Goal: Transaction & Acquisition: Obtain resource

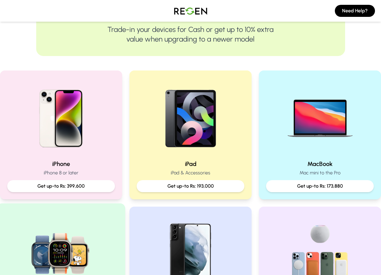
scroll to position [151, 0]
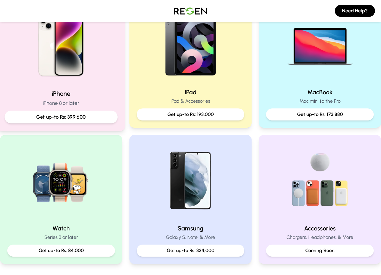
click at [54, 92] on h2 "iPhone" at bounding box center [61, 93] width 113 height 9
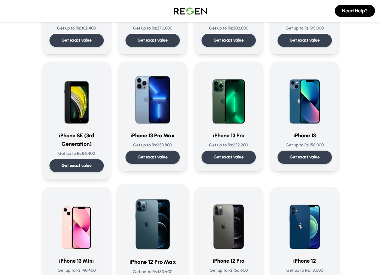
scroll to position [271, 0]
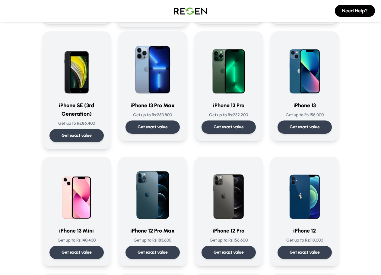
click at [147, 250] on p "Get exact value" at bounding box center [152, 253] width 30 height 6
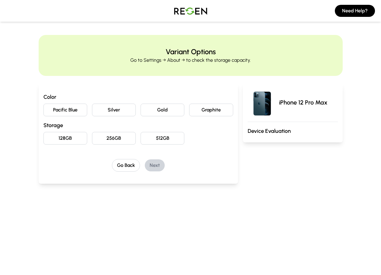
click at [43, 112] on button "Pacific Blue" at bounding box center [65, 110] width 44 height 13
click at [43, 138] on button "128GB" at bounding box center [65, 138] width 44 height 13
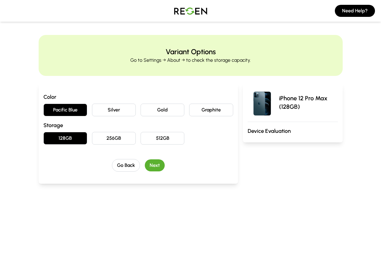
click at [145, 164] on button "Next" at bounding box center [155, 165] width 20 height 12
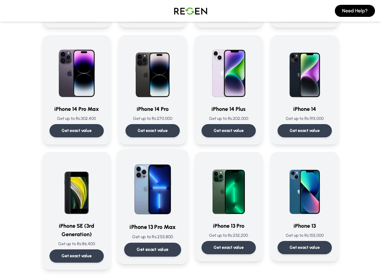
scroll to position [181, 0]
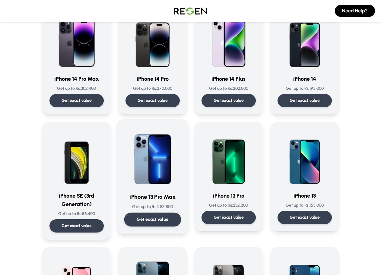
click at [140, 162] on img at bounding box center [152, 157] width 57 height 61
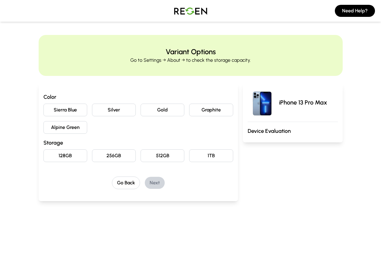
click at [43, 111] on button "Sierra Blue" at bounding box center [65, 110] width 44 height 13
click at [46, 154] on button "128GB" at bounding box center [65, 155] width 44 height 13
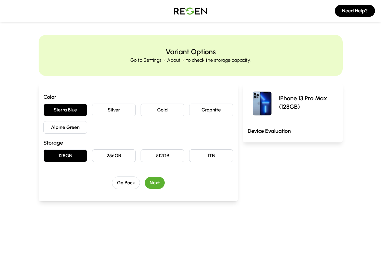
click at [151, 184] on button "Next" at bounding box center [155, 183] width 20 height 12
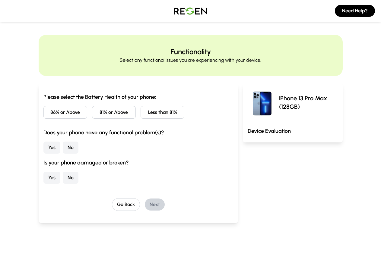
click at [43, 115] on button "86% or Above" at bounding box center [65, 112] width 44 height 13
click at [43, 149] on button "Yes" at bounding box center [51, 148] width 17 height 12
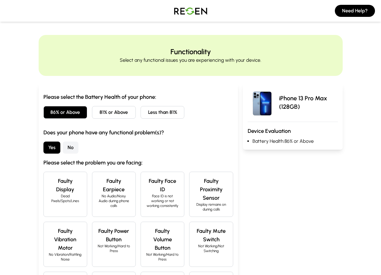
click at [49, 194] on p "Dead Pixels/Spots/Lines" at bounding box center [65, 199] width 33 height 10
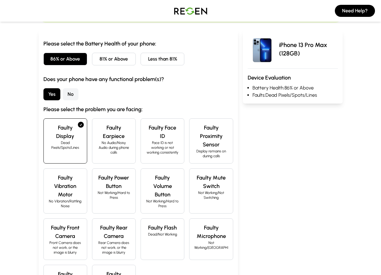
scroll to position [60, 0]
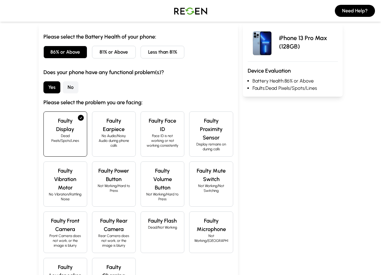
click at [63, 86] on button "No" at bounding box center [71, 87] width 16 height 12
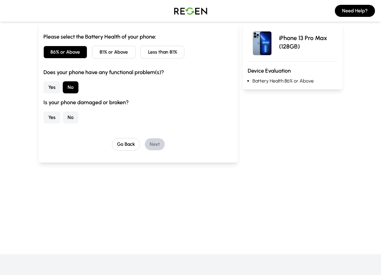
click at [63, 118] on button "No" at bounding box center [71, 118] width 16 height 12
click at [145, 146] on button "Next" at bounding box center [155, 144] width 20 height 12
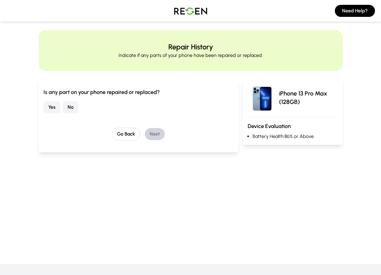
scroll to position [0, 0]
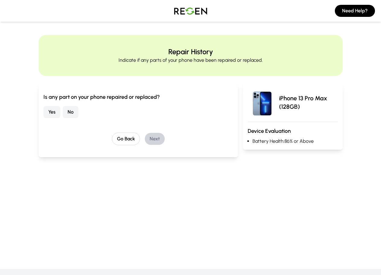
click at [63, 112] on button "No" at bounding box center [71, 112] width 16 height 12
click at [145, 136] on button "Next" at bounding box center [155, 139] width 20 height 12
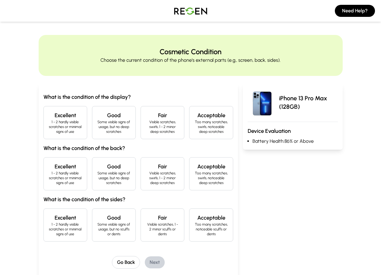
click at [49, 118] on h4 "Excellent" at bounding box center [65, 115] width 33 height 8
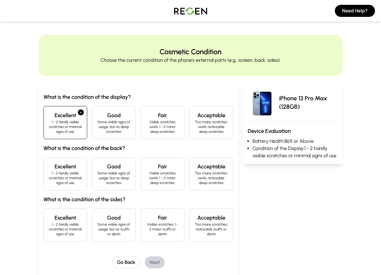
drag, startPoint x: 34, startPoint y: 160, endPoint x: 33, endPoint y: 168, distance: 8.5
click at [49, 162] on h4 "Excellent" at bounding box center [65, 166] width 33 height 8
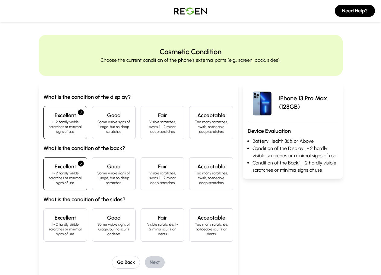
click at [50, 214] on h4 "Excellent" at bounding box center [65, 218] width 33 height 8
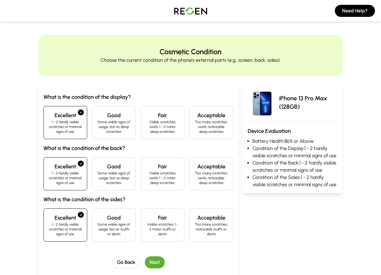
click at [145, 241] on div "What is the condition of the display? Excellent 1 - 2 hardly visible scratches …" at bounding box center [138, 181] width 190 height 176
click at [145, 256] on button "Next" at bounding box center [155, 262] width 20 height 12
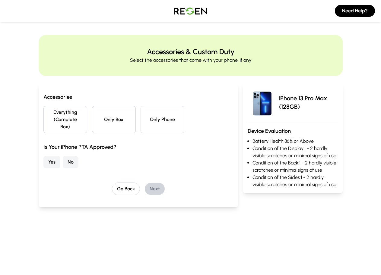
click at [47, 120] on button "Everything (Complete Box)" at bounding box center [65, 119] width 44 height 27
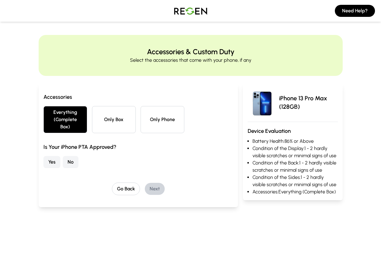
click at [63, 156] on button "No" at bounding box center [71, 162] width 16 height 12
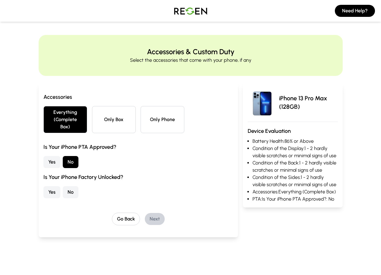
click at [43, 186] on button "Yes" at bounding box center [51, 192] width 17 height 12
click at [145, 216] on button "Next" at bounding box center [155, 219] width 20 height 12
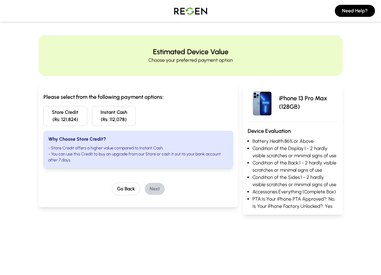
click at [43, 110] on button "Store Credit (Rs: 121,824)" at bounding box center [65, 116] width 44 height 20
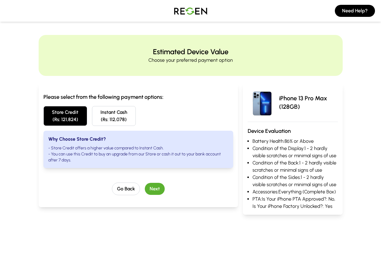
click at [149, 183] on button "Next" at bounding box center [155, 189] width 20 height 12
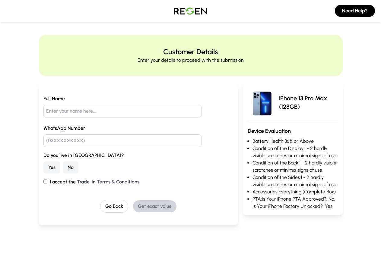
click at [48, 116] on input "text" at bounding box center [122, 111] width 158 height 13
type input "sajjad ul haq"
type input "03084789932"
click at [43, 166] on button "Yes" at bounding box center [51, 168] width 17 height 12
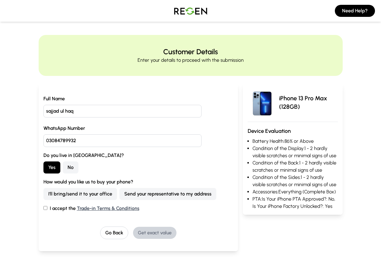
click at [130, 196] on button "Send your representative to my address" at bounding box center [167, 194] width 97 height 12
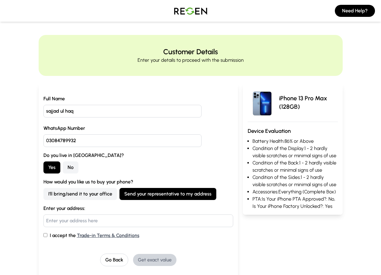
click at [44, 197] on button "I'll bring/send it to your office" at bounding box center [80, 194] width 74 height 12
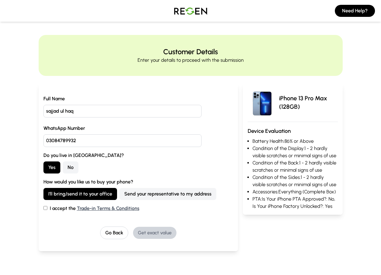
click at [43, 207] on input "I accept the Trade-in Terms & Conditions" at bounding box center [45, 208] width 4 height 4
checkbox input "true"
click at [133, 231] on button "Get exact value" at bounding box center [154, 233] width 43 height 12
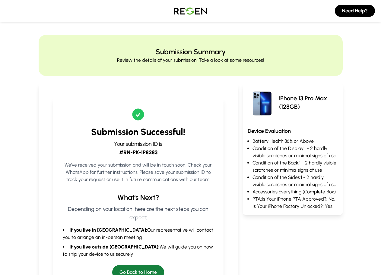
click at [135, 265] on button "Go Back to Home" at bounding box center [138, 272] width 52 height 14
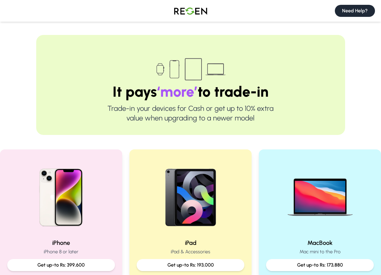
click at [349, 10] on button "Need Help?" at bounding box center [355, 11] width 40 height 12
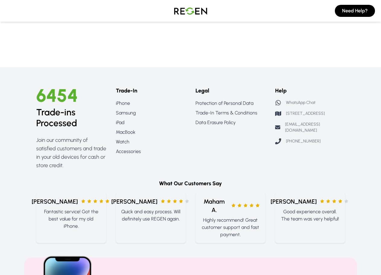
scroll to position [574, 0]
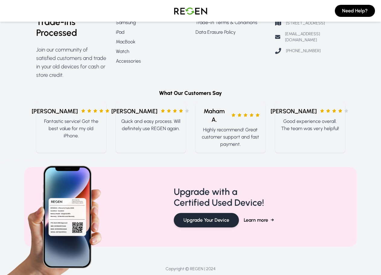
click at [224, 213] on button "Upgrade Your Device" at bounding box center [206, 220] width 65 height 14
